Goal: Task Accomplishment & Management: Manage account settings

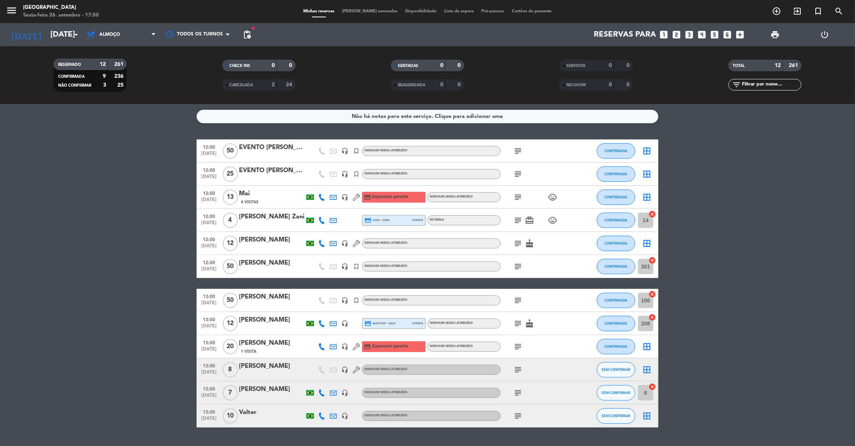
click at [518, 152] on icon "subject" at bounding box center [517, 150] width 9 height 9
click at [515, 177] on icon "subject" at bounding box center [517, 173] width 9 height 9
click at [517, 197] on icon "subject" at bounding box center [517, 196] width 9 height 9
click at [518, 221] on icon "subject" at bounding box center [517, 219] width 9 height 9
click at [517, 244] on icon "subject" at bounding box center [517, 243] width 9 height 9
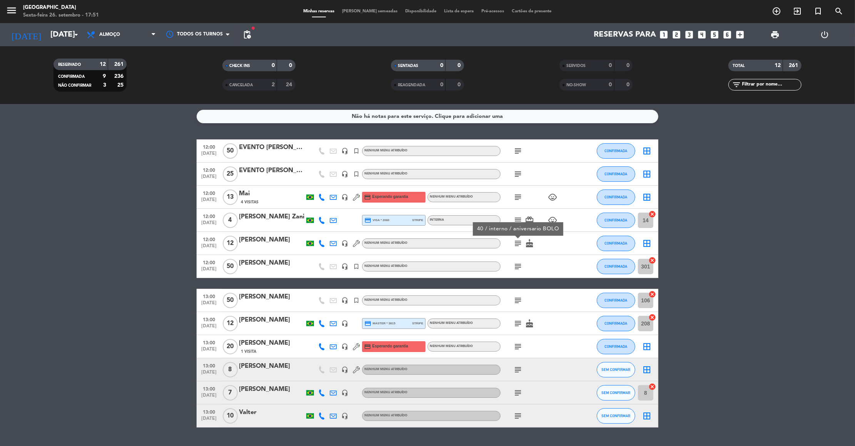
click at [514, 266] on icon "subject" at bounding box center [517, 266] width 9 height 9
click at [517, 303] on icon "subject" at bounding box center [517, 299] width 9 height 9
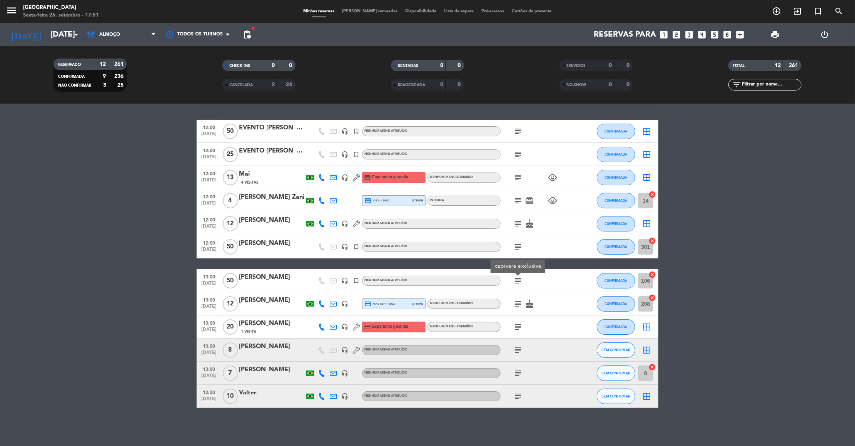
click at [517, 301] on icon "subject" at bounding box center [517, 303] width 9 height 9
click at [515, 325] on icon "subject" at bounding box center [517, 326] width 9 height 9
click at [517, 349] on icon "subject" at bounding box center [517, 349] width 9 height 9
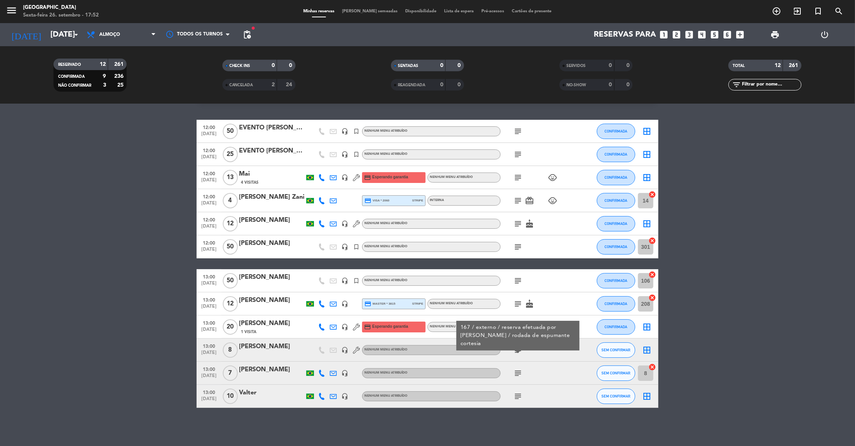
click at [513, 374] on icon "subject" at bounding box center [517, 372] width 9 height 9
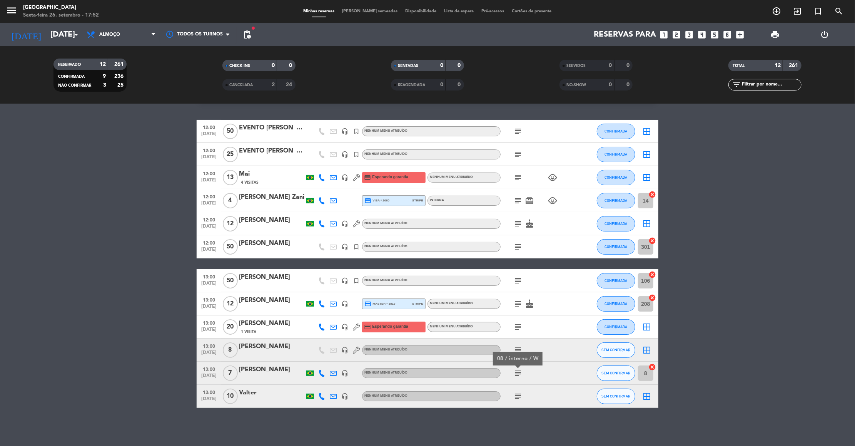
click at [513, 396] on icon "subject" at bounding box center [517, 395] width 9 height 9
click at [51, 31] on input "[DATE]" at bounding box center [97, 34] width 100 height 17
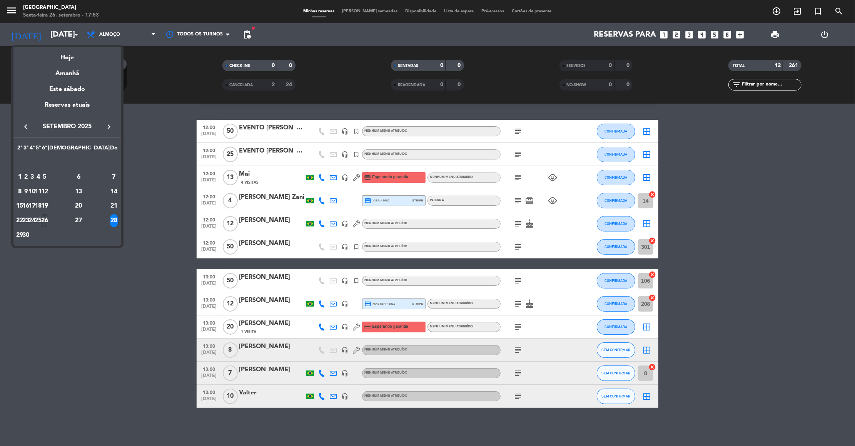
click at [47, 221] on div "26" at bounding box center [45, 220] width 6 height 13
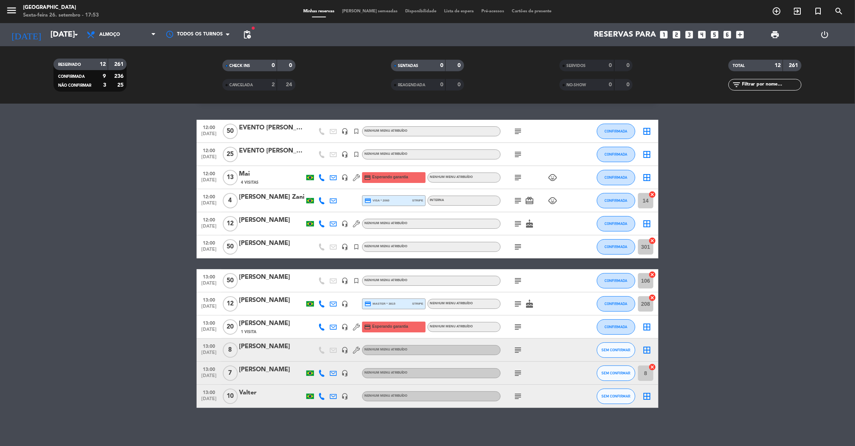
type input "[DATE]"
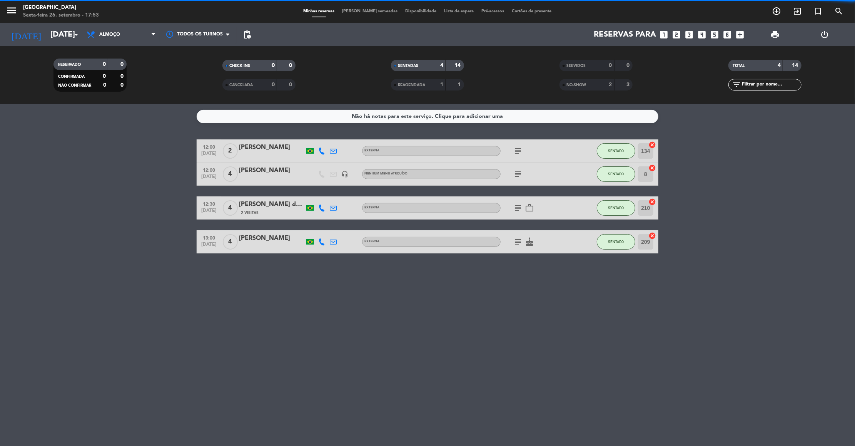
scroll to position [0, 0]
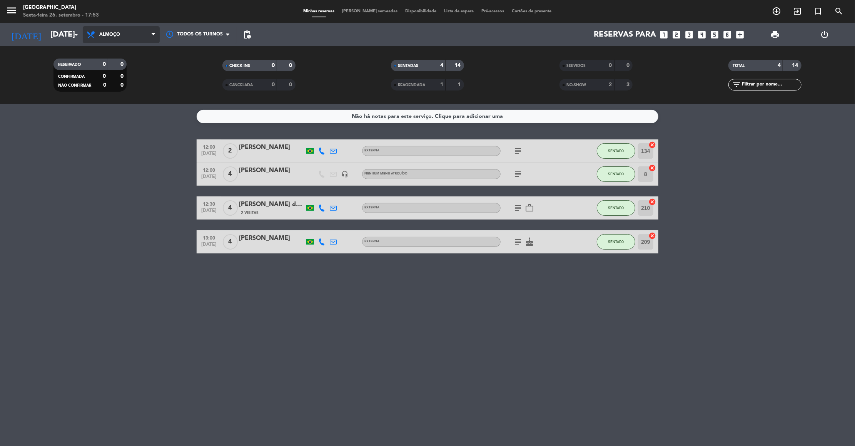
click at [123, 37] on span "Almoço" at bounding box center [121, 34] width 77 height 17
click at [112, 82] on div "menu [GEOGRAPHIC_DATA] Sexta-feira 26. setembro - 17:53 Minhas reservas Mesas s…" at bounding box center [427, 52] width 855 height 104
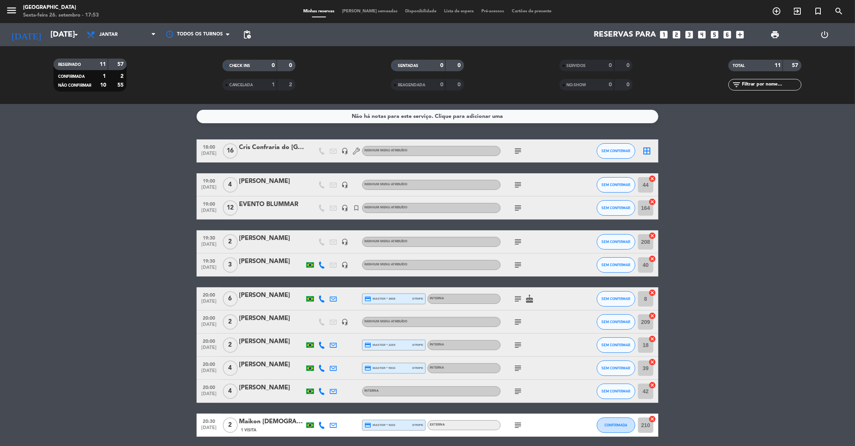
click at [157, 220] on bookings-row "18:00 [DATE] Cris Confraria do Mexico headset_mic Nenhum menu atribuído subject…" at bounding box center [427, 287] width 855 height 297
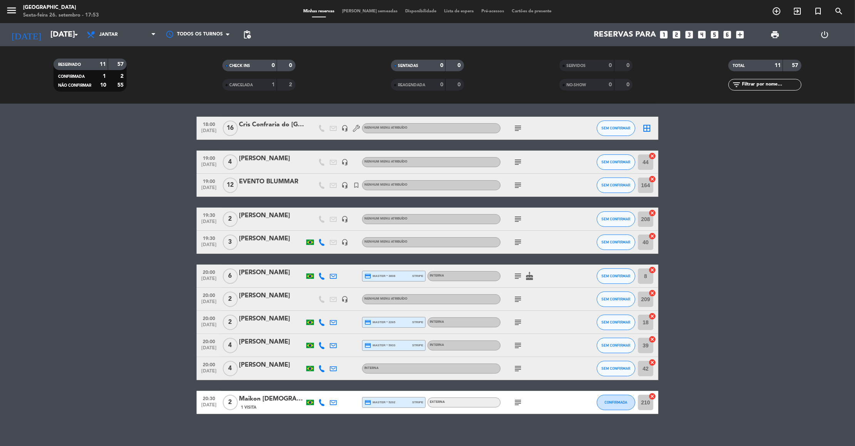
scroll to position [29, 0]
